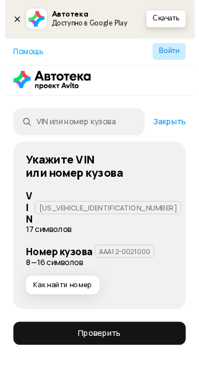
scroll to position [40, 0]
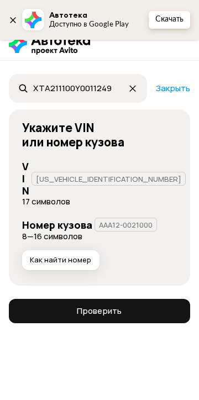
type input "ХТА211100Y0011249"
click at [76, 306] on span "Проверить" at bounding box center [99, 311] width 163 height 11
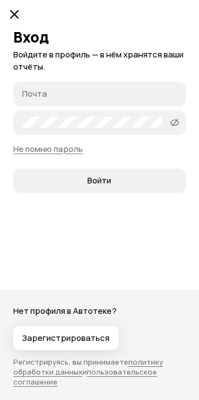
click at [64, 336] on span "Зарегистрироваться" at bounding box center [65, 338] width 87 height 11
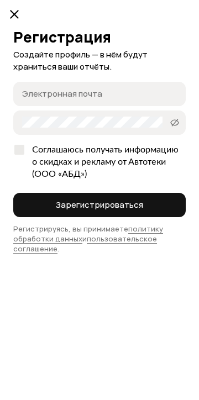
click at [128, 95] on input "Электронная почта" at bounding box center [101, 93] width 158 height 11
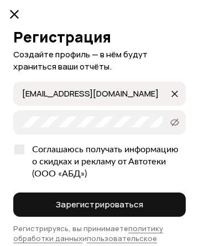
type input "[EMAIL_ADDRESS][DOMAIN_NAME]"
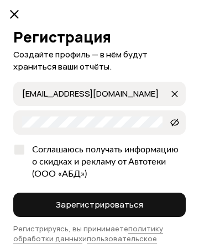
click at [96, 152] on div "Соглашаюсь получать информацию о скидках и рекламу от Автотеки (ООО «АБД»)" at bounding box center [105, 162] width 160 height 36
click at [20, 151] on input "Соглашаюсь получать информацию о скидках и рекламу от Автотеки (ООО «АБД»)" at bounding box center [16, 147] width 7 height 7
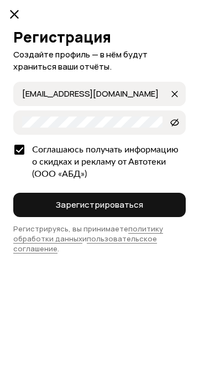
click at [120, 152] on div "Соглашаюсь получать информацию о скидках и рекламу от Автотеки (ООО «АБД»)" at bounding box center [105, 162] width 160 height 36
click at [20, 151] on input "Соглашаюсь получать информацию о скидках и рекламу от Автотеки (ООО «АБД»)" at bounding box center [16, 147] width 7 height 7
checkbox input "false"
click at [122, 210] on span "Зарегистрироваться" at bounding box center [99, 205] width 87 height 11
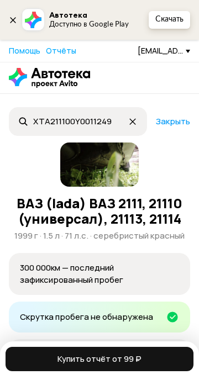
click at [178, 123] on link "Закрыть" at bounding box center [173, 122] width 34 height 10
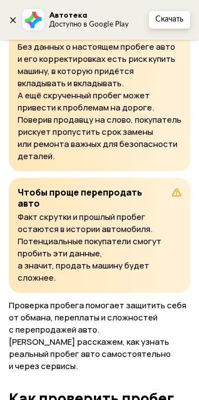
scroll to position [515, 0]
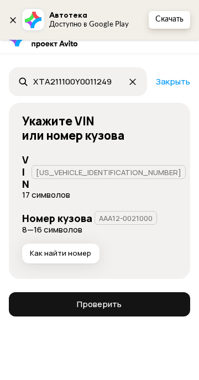
scroll to position [140, 0]
